Goal: Find specific page/section: Find specific page/section

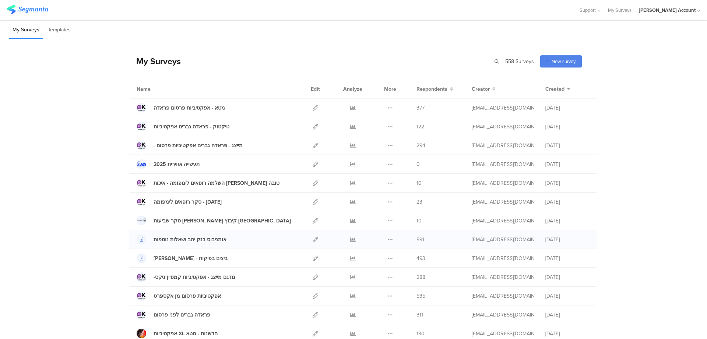
scroll to position [104, 0]
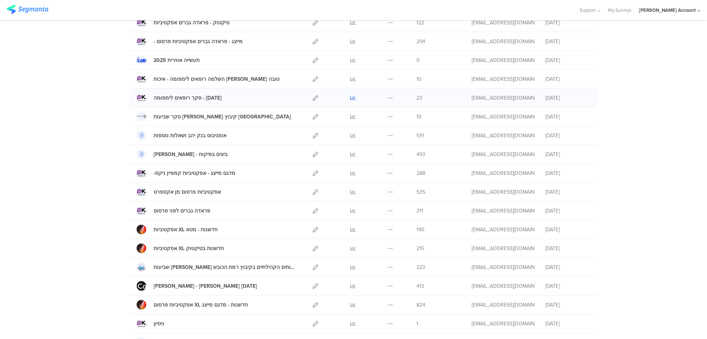
click at [350, 96] on icon at bounding box center [353, 98] width 6 height 6
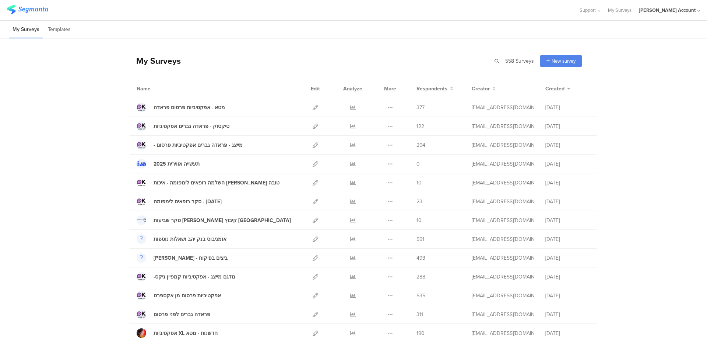
scroll to position [0, 0]
click at [350, 125] on icon at bounding box center [353, 127] width 6 height 6
